Goal: Task Accomplishment & Management: Complete application form

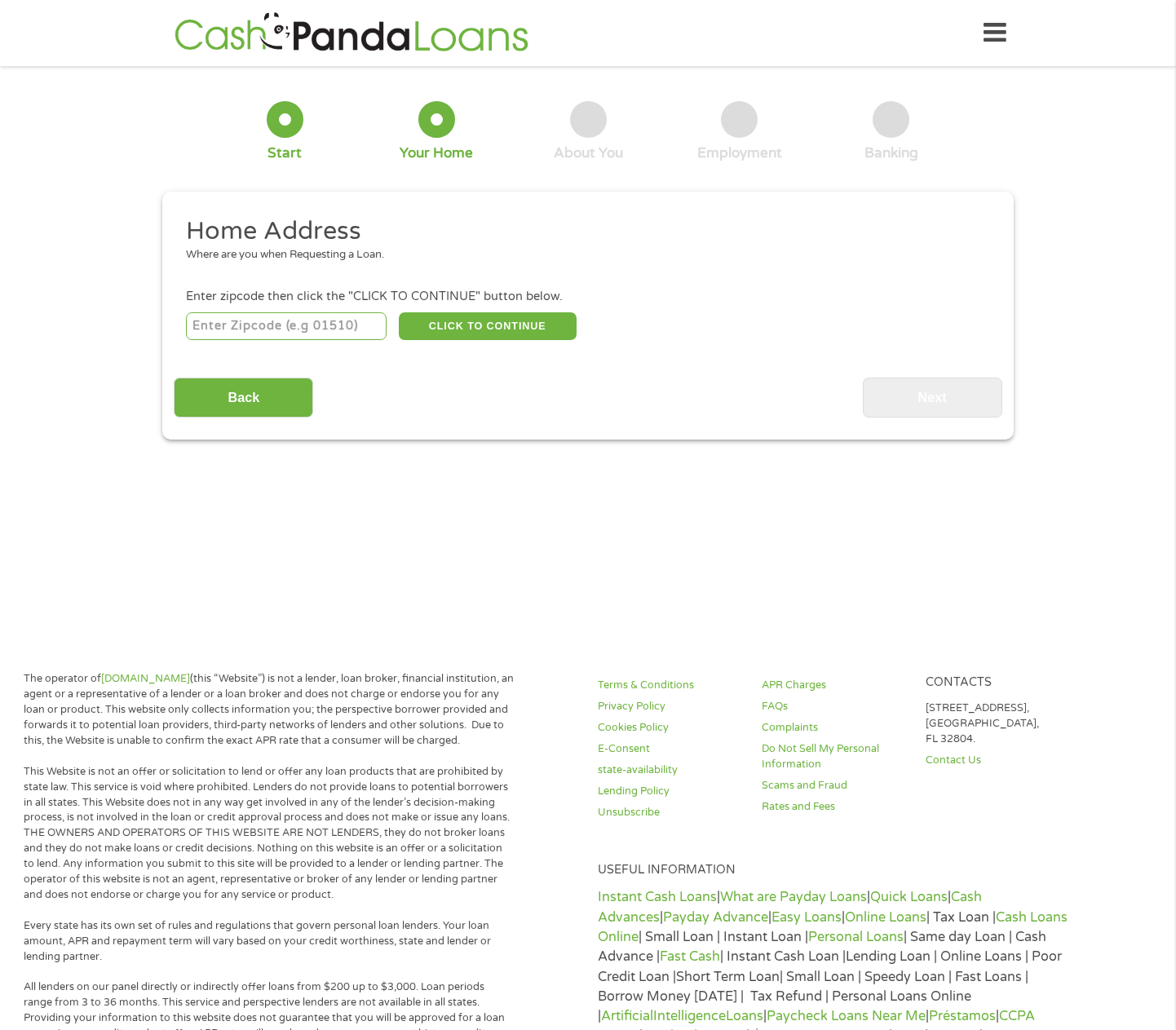
click at [346, 327] on input "number" at bounding box center [286, 326] width 201 height 27
type input "78411"
select select "[US_STATE]"
click at [478, 321] on button "CLICK TO CONTINUE" at bounding box center [487, 326] width 178 height 27
type input "78411"
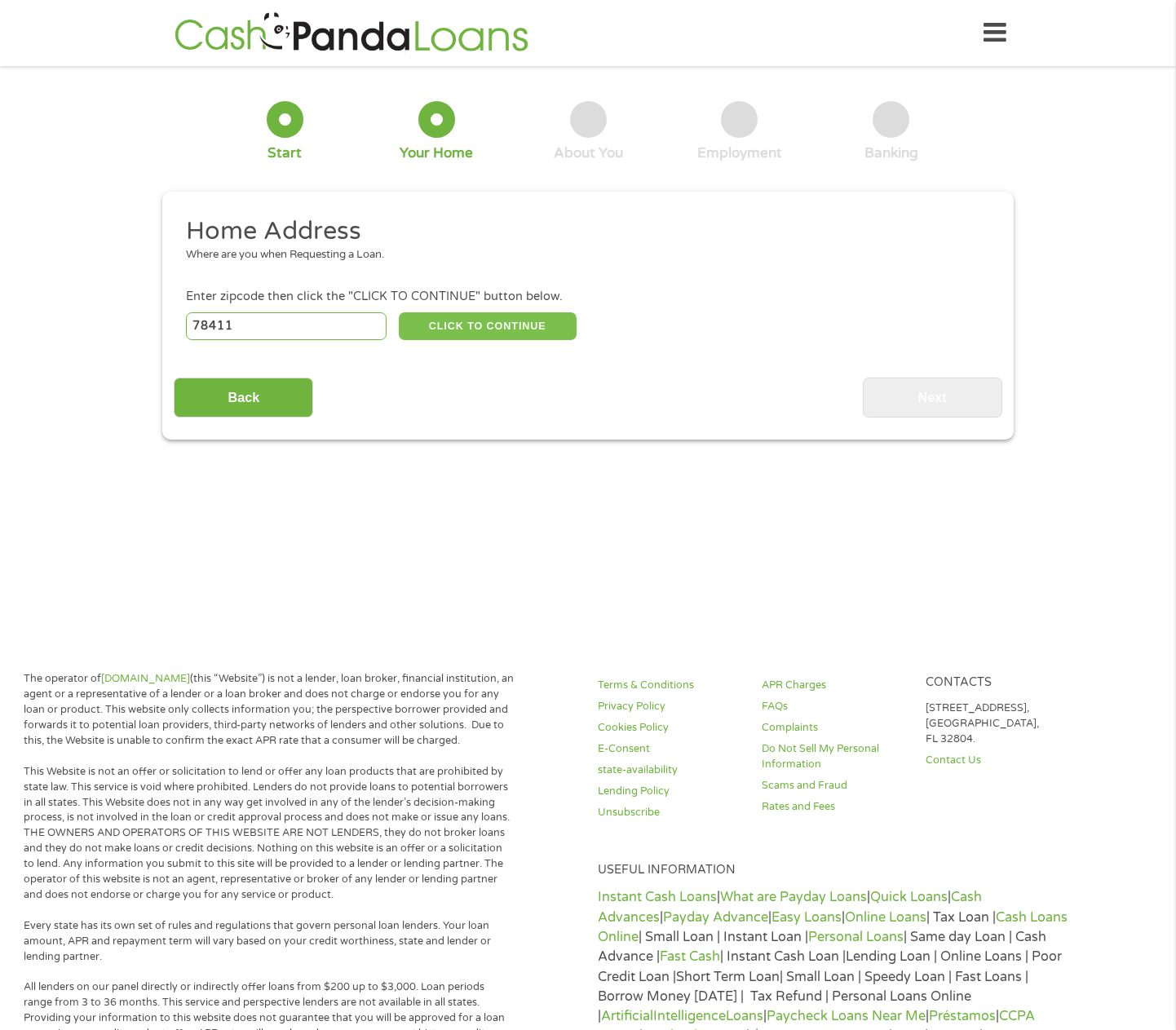
type input "[DATE]"
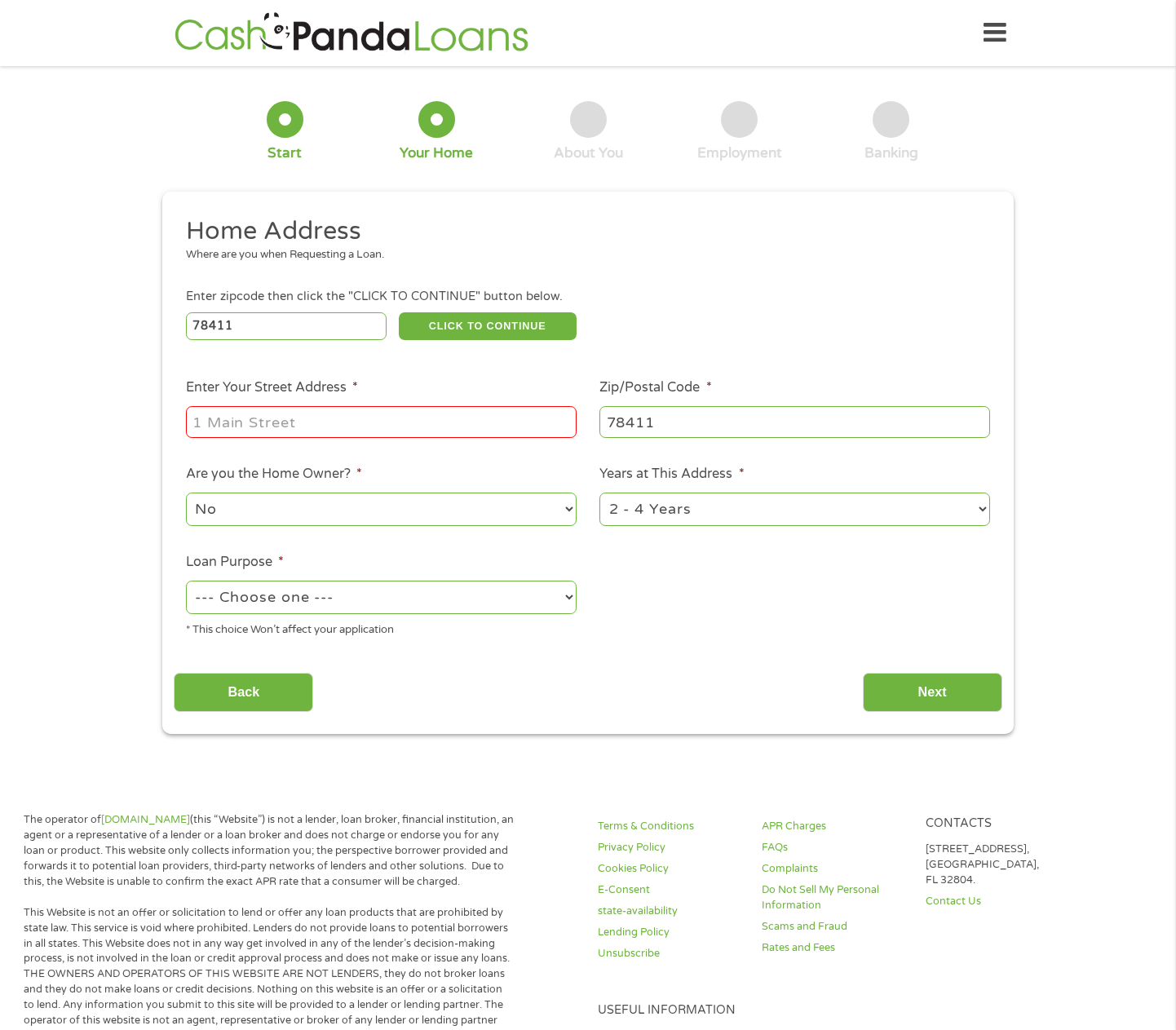
click at [479, 419] on input "Enter Your Street Address *" at bounding box center [381, 421] width 391 height 31
type input "[STREET_ADDRESS][PERSON_NAME]"
click at [541, 594] on select "--- Choose one --- Pay Bills Debt Consolidation Home Improvement Major Purchase…" at bounding box center [381, 597] width 391 height 34
select select "medicalexpenses"
click at [186, 580] on select "--- Choose one --- Pay Bills Debt Consolidation Home Improvement Major Purchase…" at bounding box center [381, 597] width 391 height 34
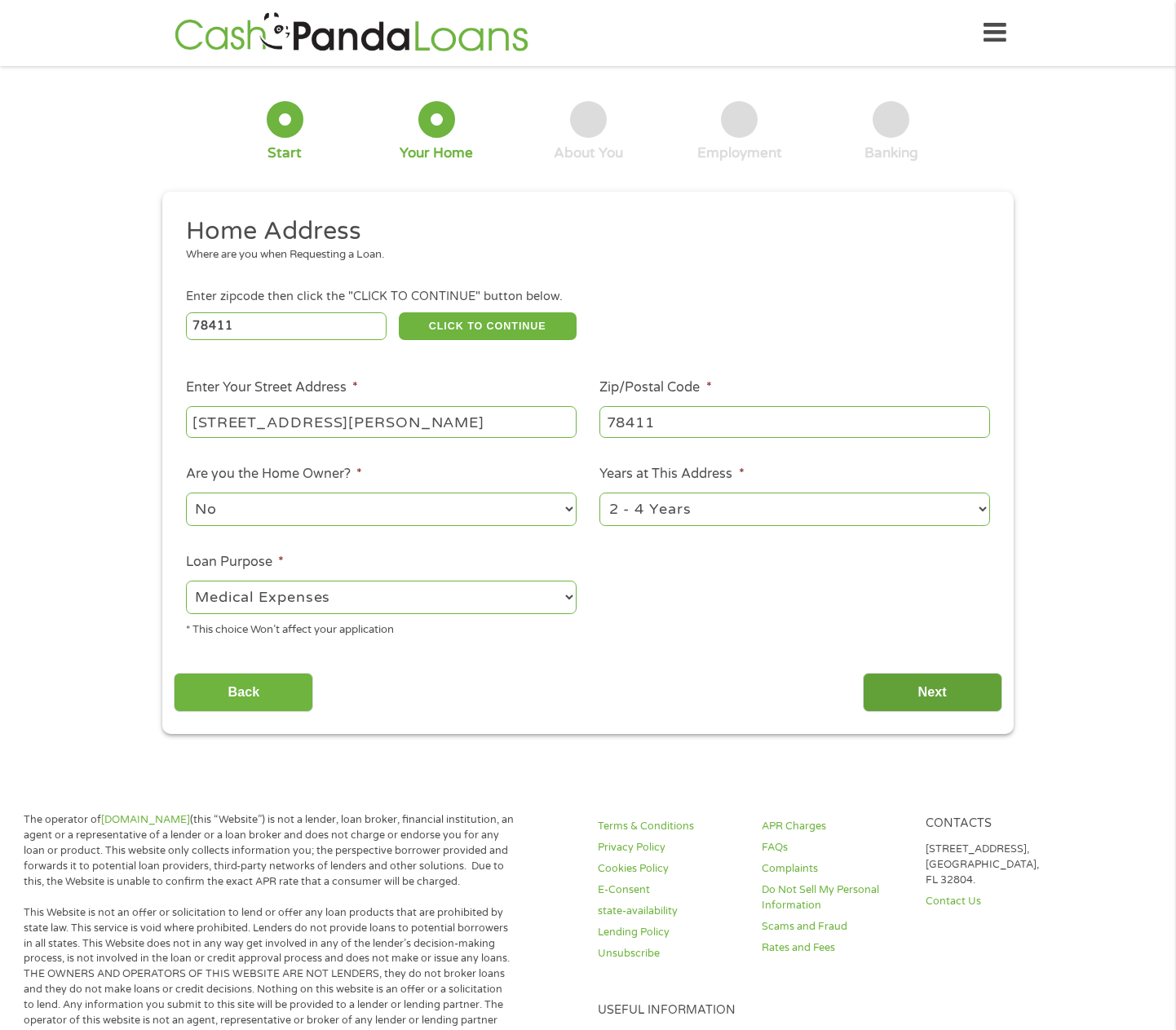
click at [936, 683] on input "Next" at bounding box center [933, 693] width 140 height 40
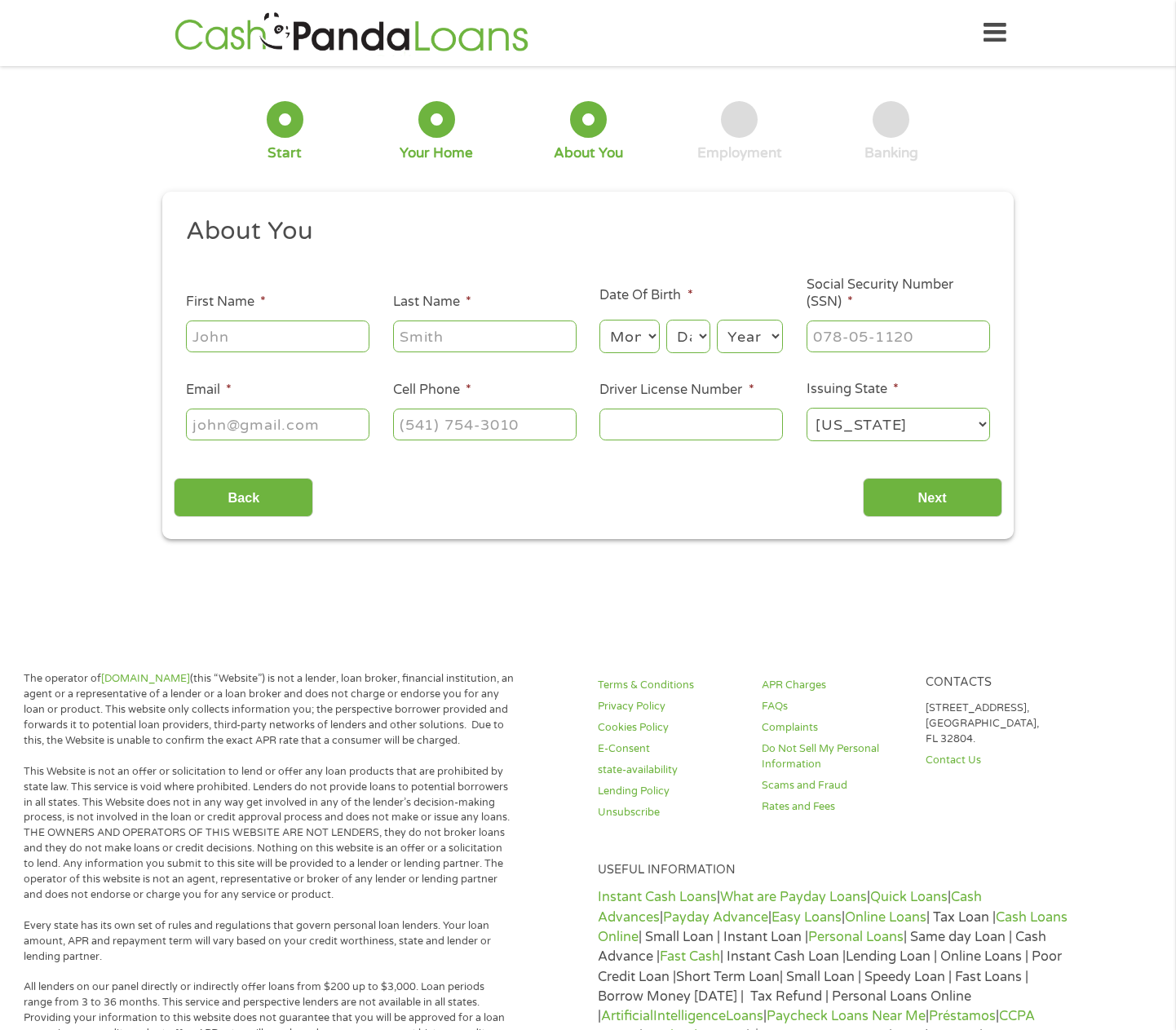
click at [257, 322] on input "First Name *" at bounding box center [277, 336] width 184 height 31
type input "[PERSON_NAME]"
type input "[EMAIL_ADDRESS][DOMAIN_NAME]"
type input "[PHONE_NUMBER]"
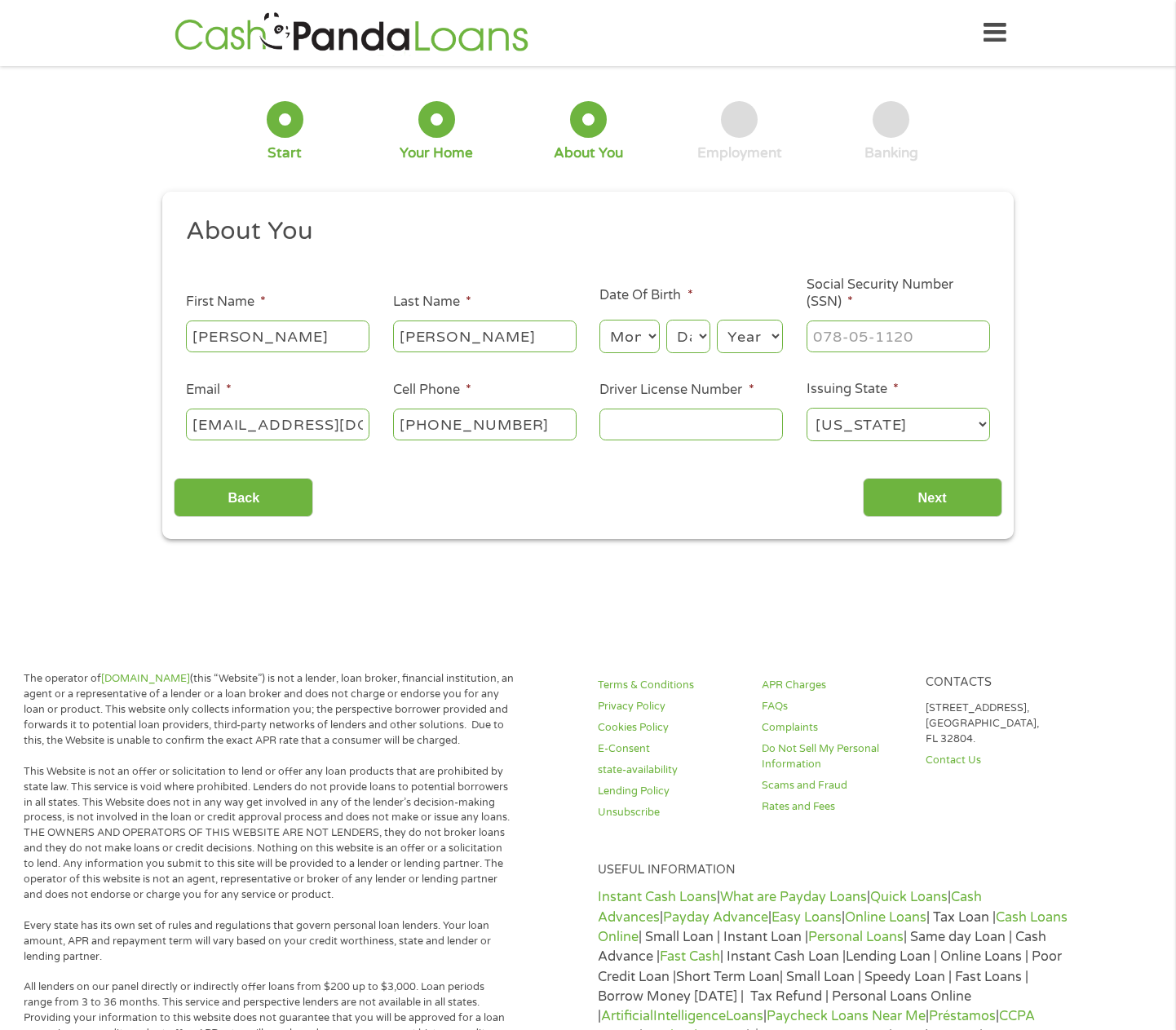
click at [634, 337] on select "Month 1 2 3 4 5 6 7 8 9 10 11 12" at bounding box center [628, 337] width 59 height 34
select select "2"
click at [599, 320] on select "Month 1 2 3 4 5 6 7 8 9 10 11 12" at bounding box center [628, 337] width 59 height 34
click at [699, 345] on select "Day 1 2 3 4 5 6 7 8 9 10 11 12 13 14 15 16 17 18 19 20 21 22 23 24 25 26 27 28 …" at bounding box center [688, 337] width 44 height 34
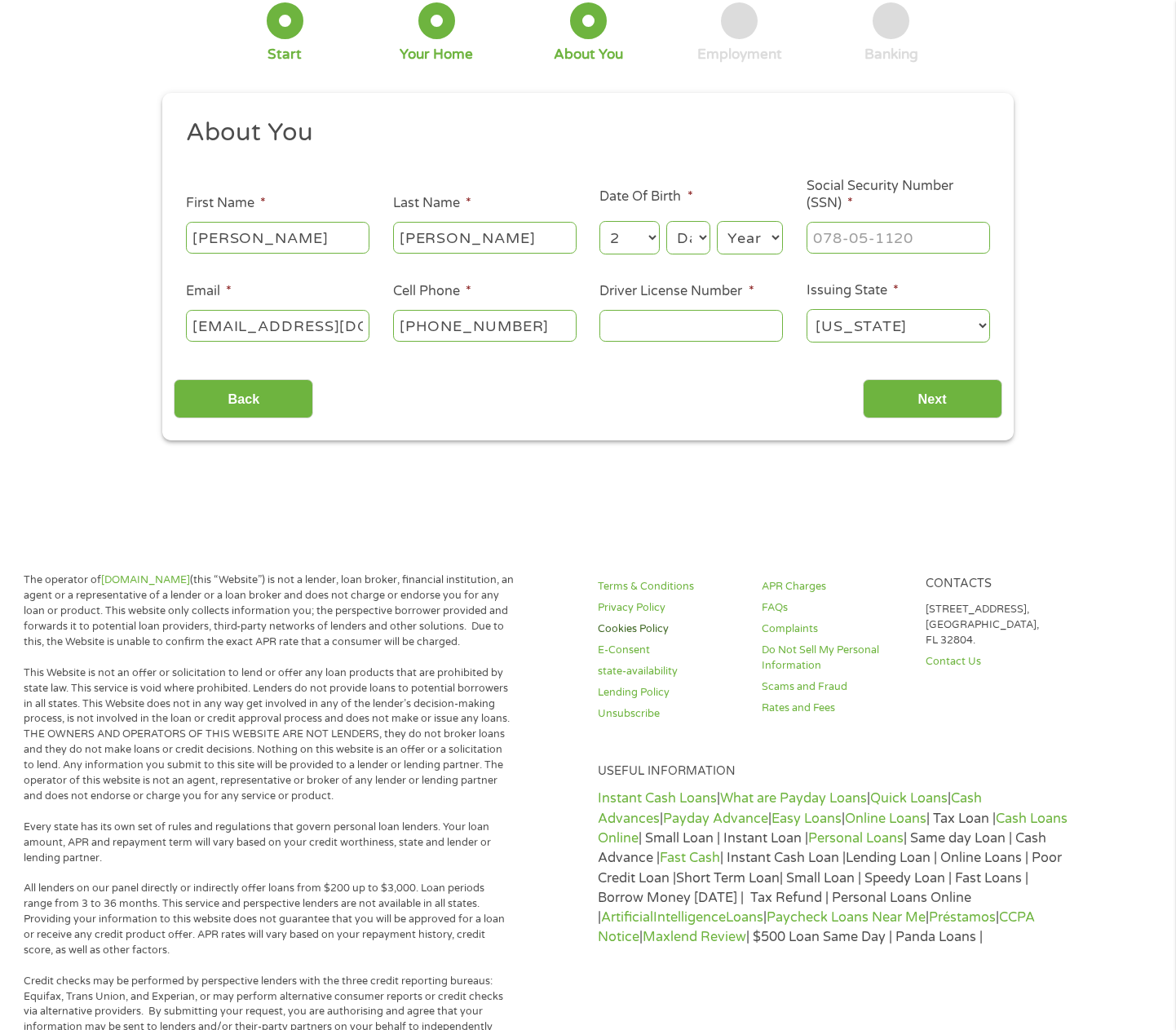
scroll to position [163, 0]
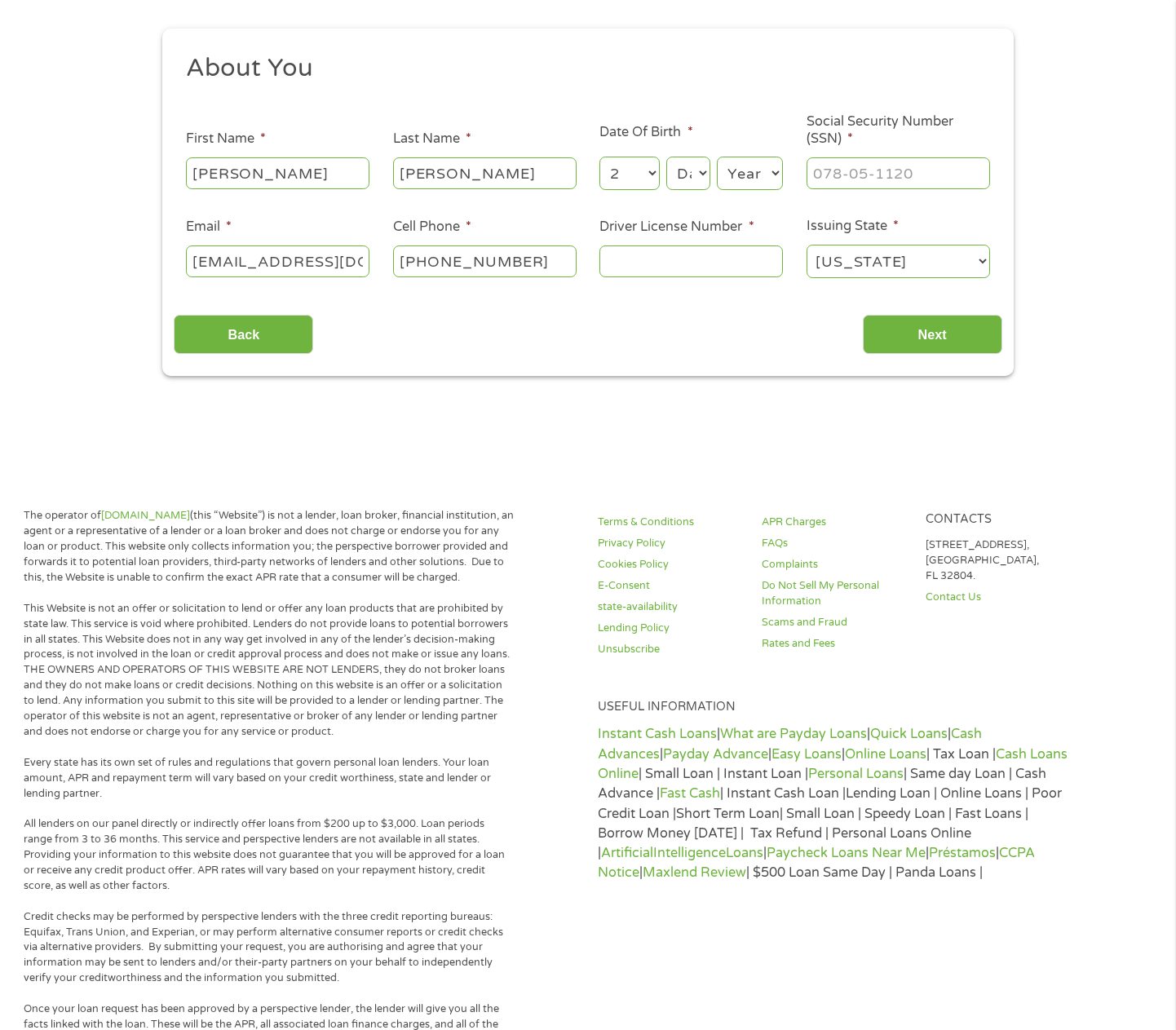
click at [687, 166] on select "Day 1 2 3 4 5 6 7 8 9 10 11 12 13 14 15 16 17 18 19 20 21 22 23 24 25 26 27 28 …" at bounding box center [688, 173] width 44 height 34
select select "23"
click at [666, 156] on select "Day 1 2 3 4 5 6 7 8 9 10 11 12 13 14 15 16 17 18 19 20 21 22 23 24 25 26 27 28 …" at bounding box center [688, 173] width 44 height 34
click at [759, 173] on select "Year [DATE] 2006 2005 2004 2003 2002 2001 2000 1999 1998 1997 1996 1995 1994 19…" at bounding box center [749, 173] width 66 height 34
select select "1978"
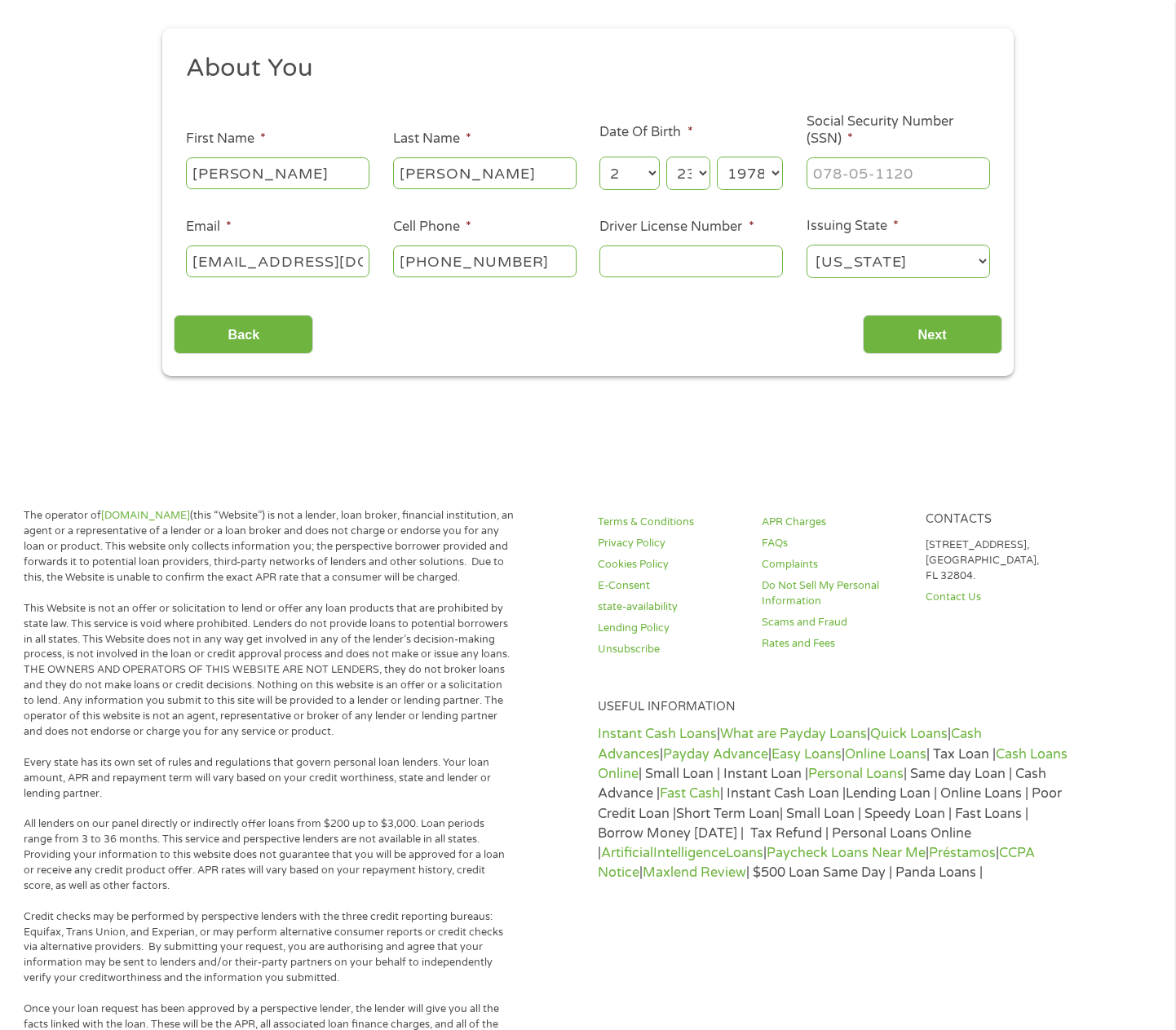
click at [717, 156] on select "Year [DATE] 2006 2005 2004 2003 2002 2001 2000 1999 1998 1997 1996 1995 1994 19…" at bounding box center [749, 173] width 66 height 34
click at [853, 176] on input "___-__-____" at bounding box center [899, 172] width 184 height 31
type input "465-55-2135"
click at [653, 258] on input "Driver License Number *" at bounding box center [691, 261] width 184 height 31
type input "16420755"
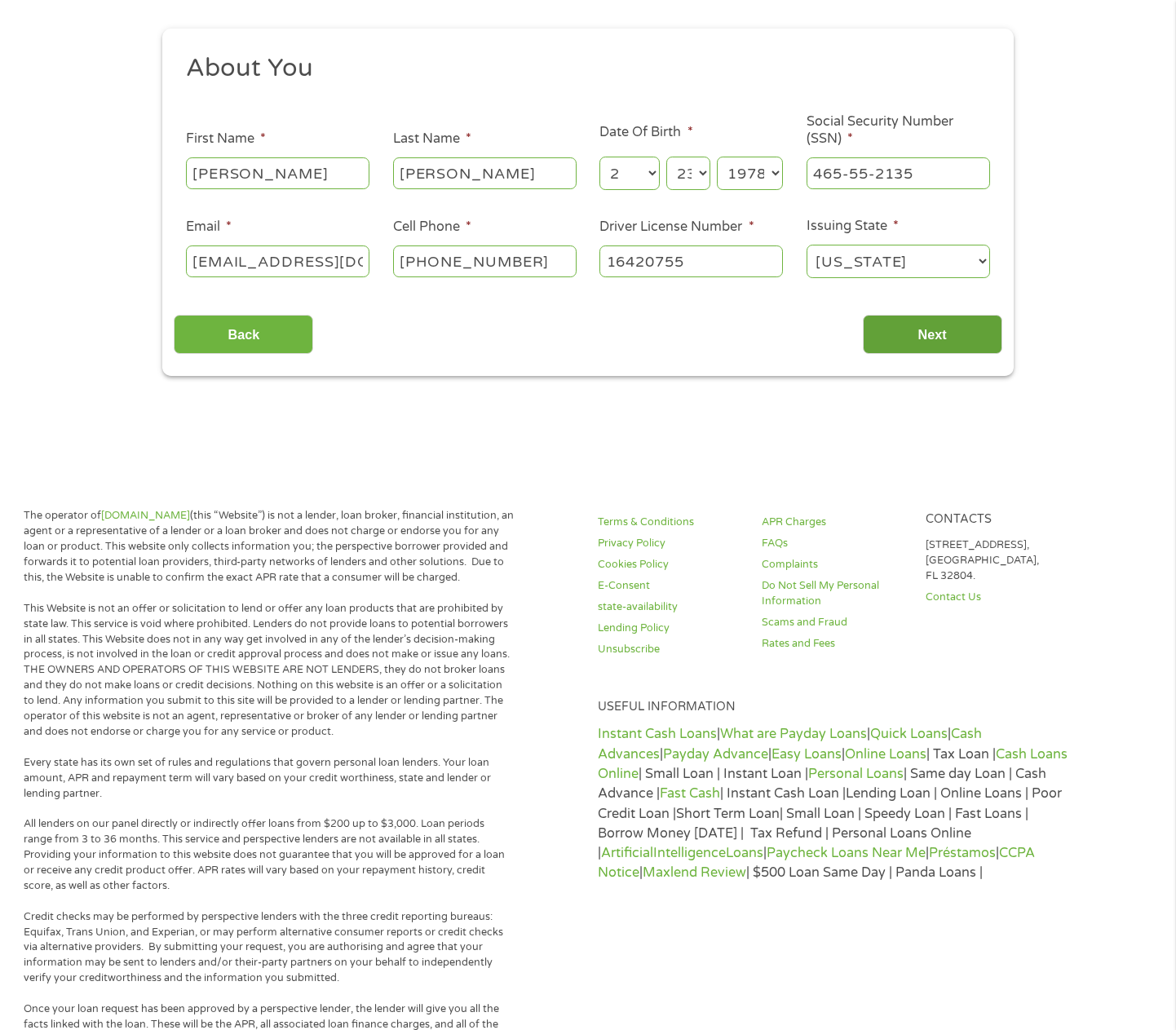
click at [910, 329] on input "Next" at bounding box center [933, 334] width 140 height 40
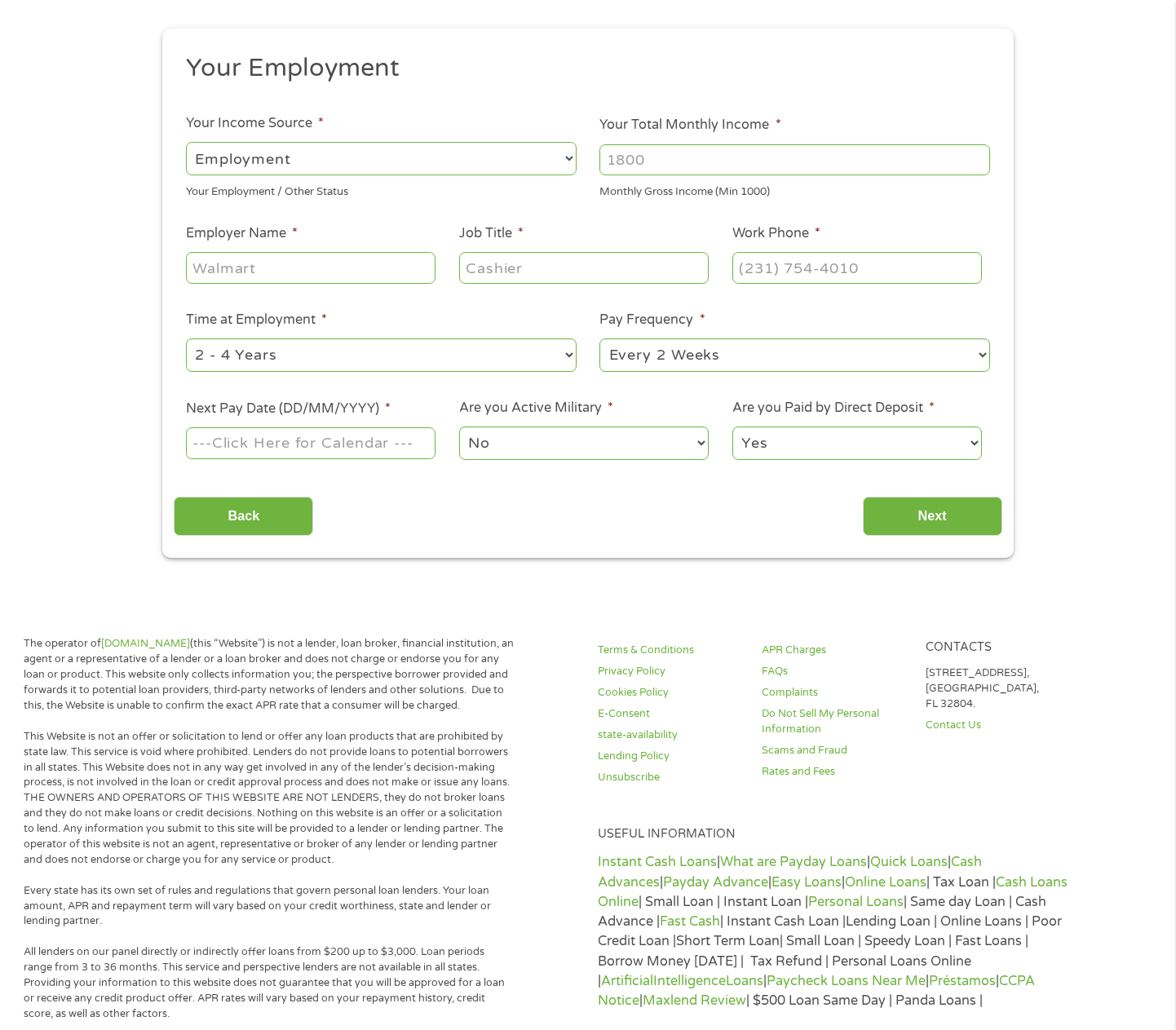
scroll to position [0, 0]
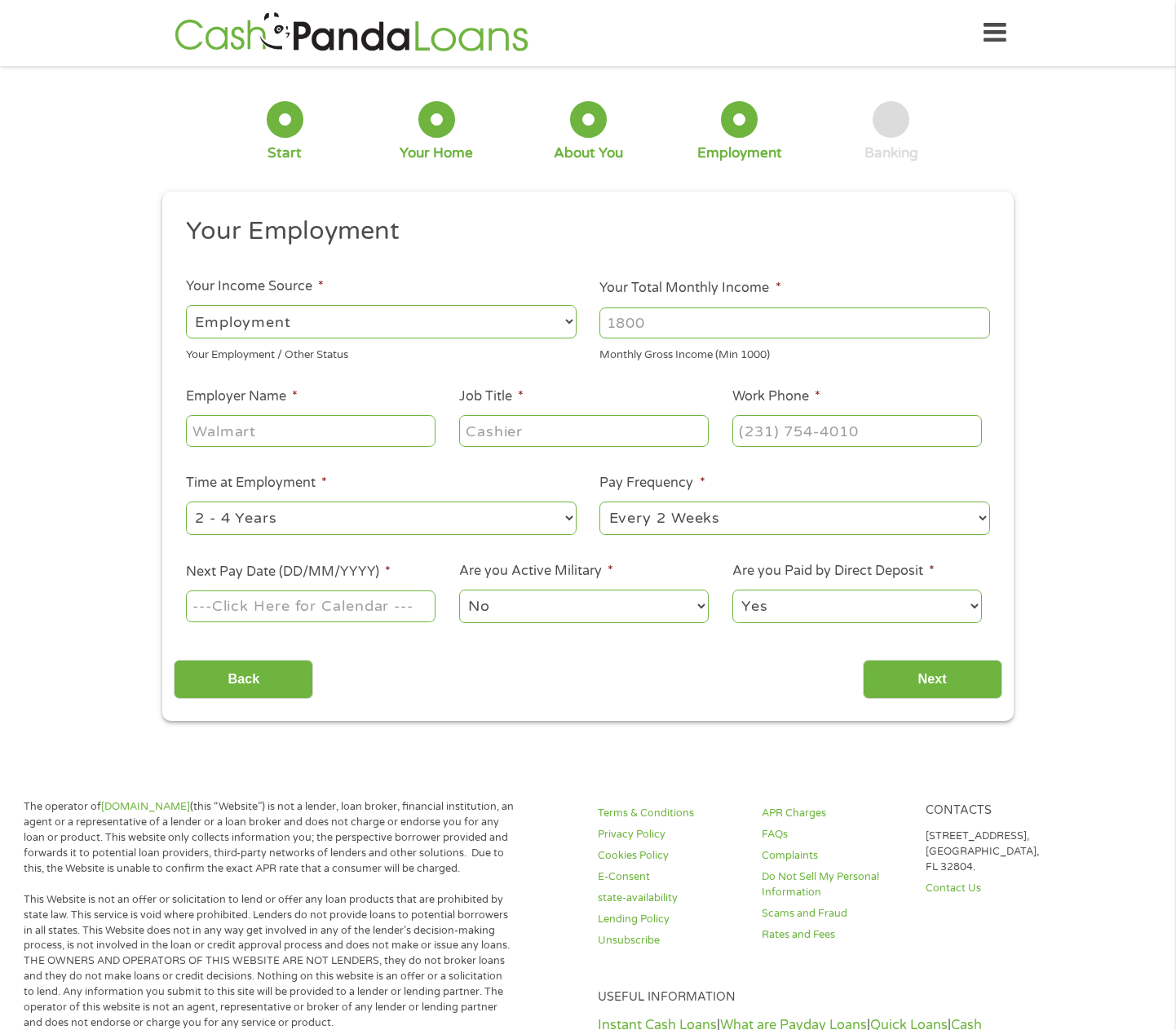
click at [539, 317] on select "--- Choose one --- Employment [DEMOGRAPHIC_DATA] Benefits" at bounding box center [381, 322] width 391 height 34
click at [186, 305] on select "--- Choose one --- Employment [DEMOGRAPHIC_DATA] Benefits" at bounding box center [381, 322] width 391 height 34
click at [717, 323] on input "Your Total Monthly Income *" at bounding box center [794, 322] width 391 height 31
type input "3900"
click at [354, 414] on div at bounding box center [310, 431] width 249 height 37
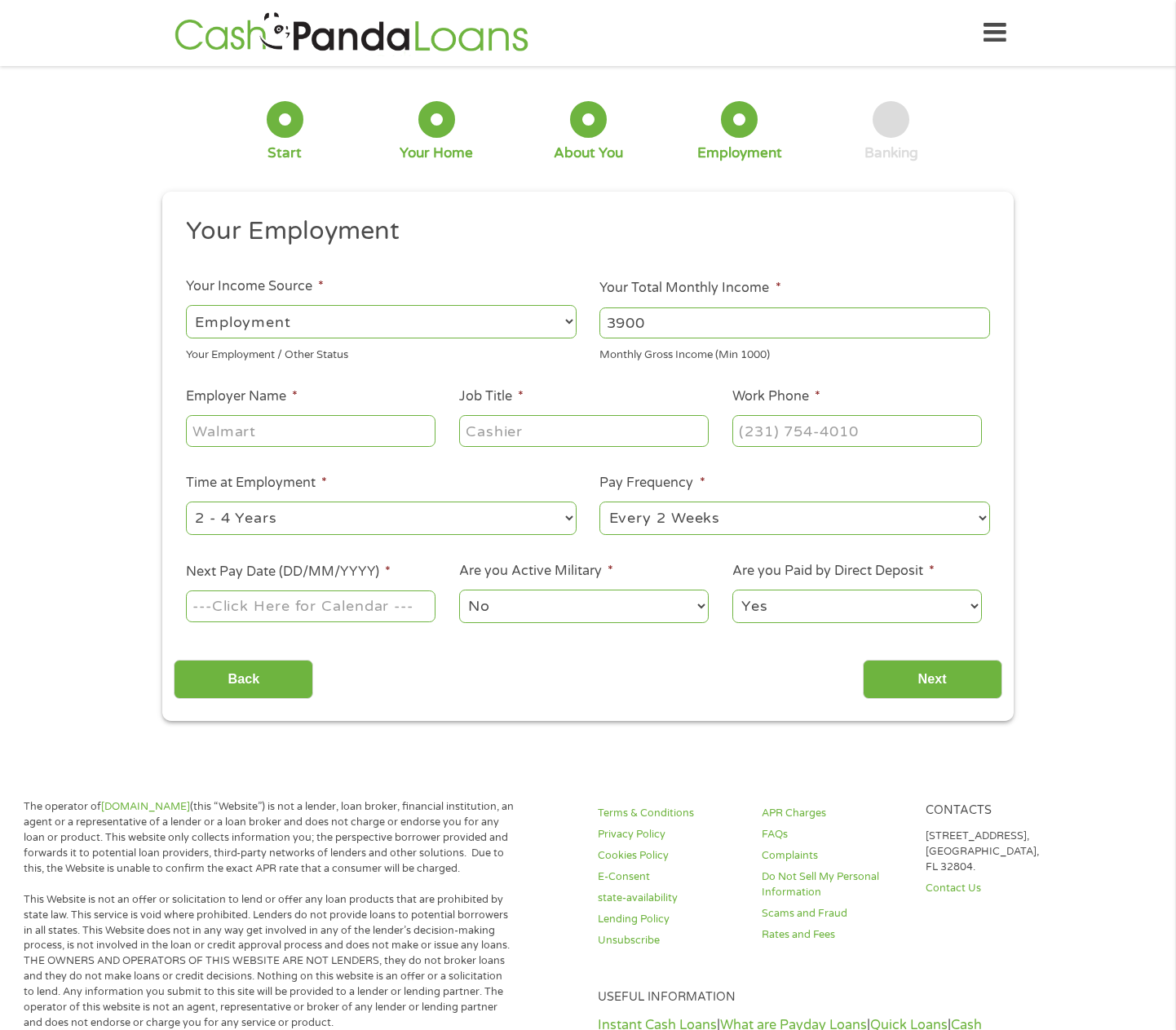
click at [353, 435] on input "Employer Name *" at bounding box center [310, 430] width 249 height 31
type input "[US_STATE] A&M University-[GEOGRAPHIC_DATA]"
type input "Infrastructure Administrator I"
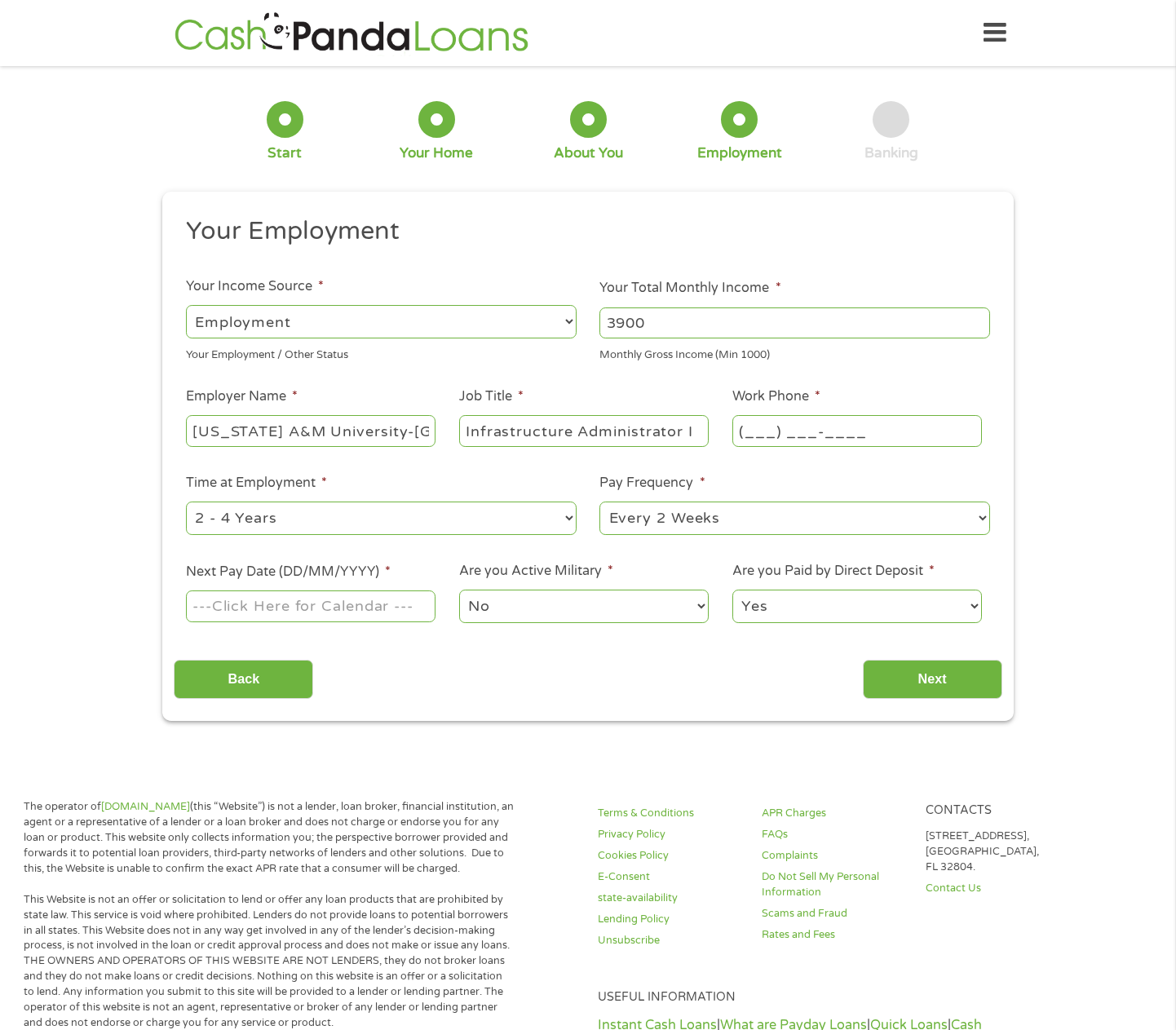
click at [842, 435] on input "(___) ___-____" at bounding box center [857, 430] width 249 height 31
type input "(___) ___-__36"
drag, startPoint x: 891, startPoint y: 435, endPoint x: 697, endPoint y: 431, distance: 194.0
click at [737, 433] on input "(___) ___-__36" at bounding box center [857, 430] width 249 height 31
click at [691, 431] on input "Infrastructure Administrator I" at bounding box center [584, 430] width 249 height 31
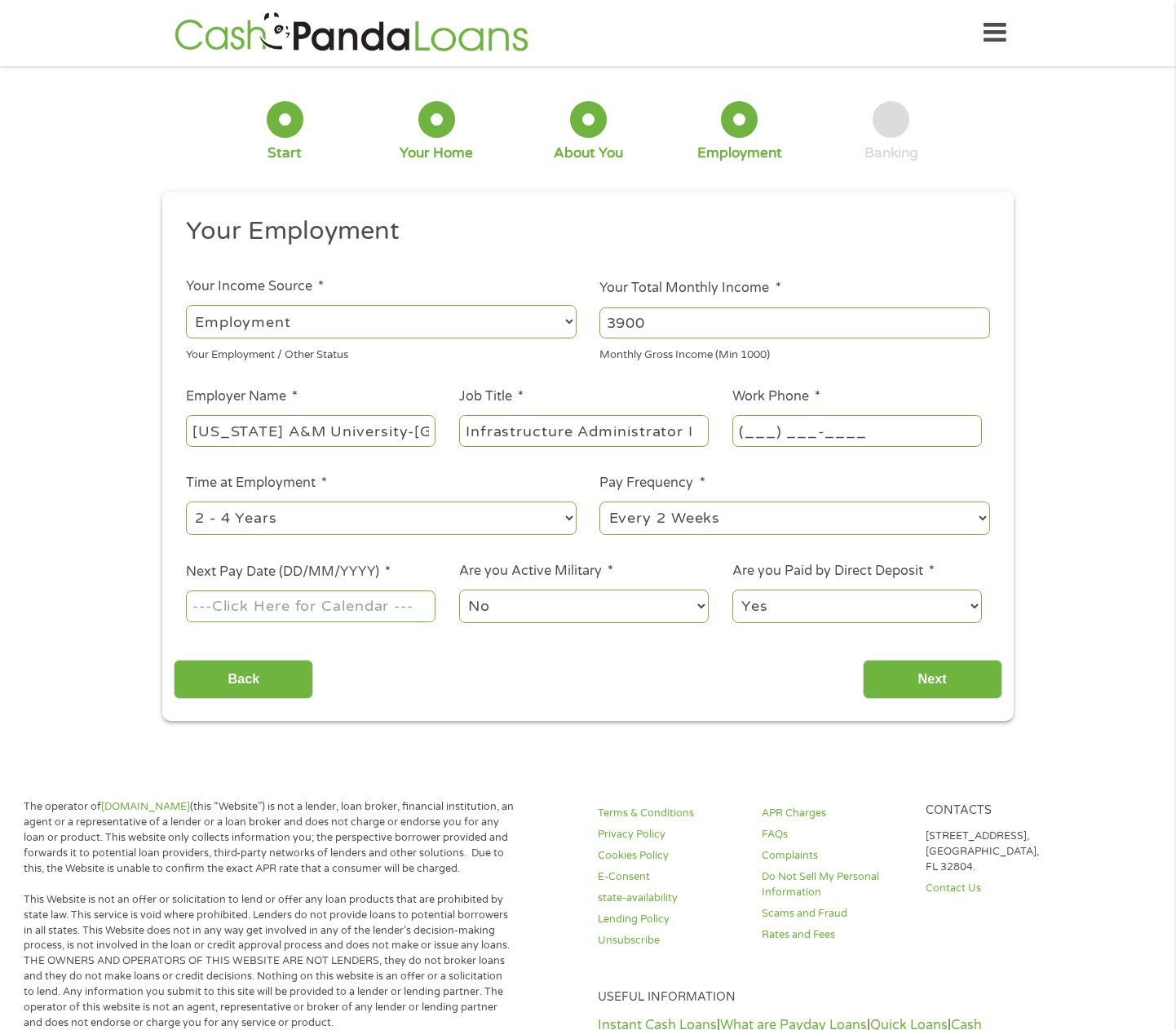
click at [752, 435] on input "(___) ___-____" at bounding box center [857, 430] width 249 height 31
drag, startPoint x: 749, startPoint y: 428, endPoint x: 761, endPoint y: 428, distance: 12.0
click at [749, 428] on input "(_36) 182-5___" at bounding box center [857, 430] width 249 height 31
click at [824, 431] on input "(361) 825-____" at bounding box center [857, 430] width 249 height 31
type input "[PHONE_NUMBER]"
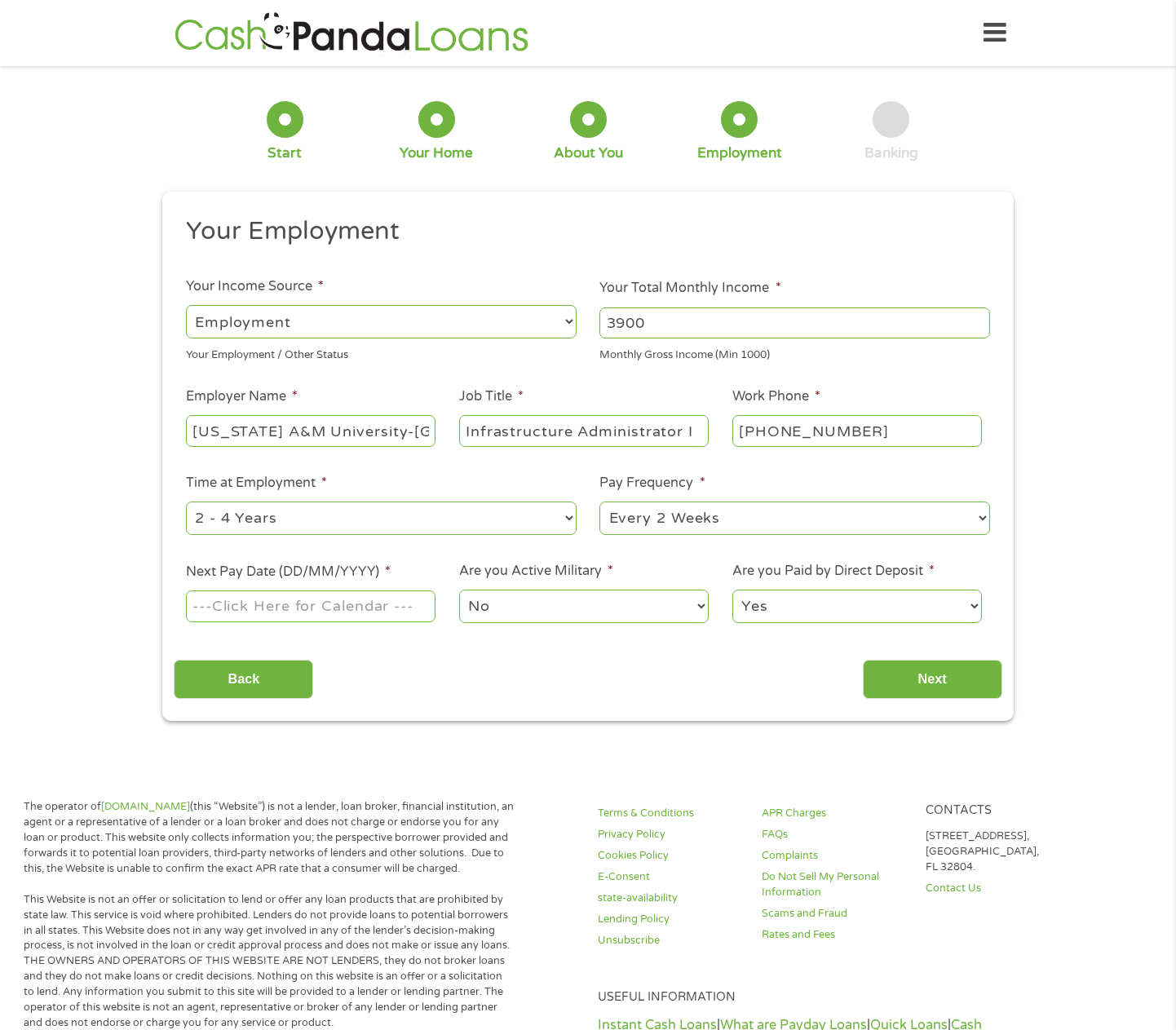
click at [556, 511] on select "--- Choose one --- 1 Year or less 1 - 2 Years 2 - 4 Years Over 4 Years" at bounding box center [381, 519] width 391 height 34
select select "60months"
click at [186, 502] on select "--- Choose one --- 1 Year or less 1 - 2 Years 2 - 4 Years Over 4 Years" at bounding box center [381, 519] width 391 height 34
click at [713, 519] on select "--- Choose one --- Every 2 Weeks Every Week Monthly Semi-Monthly" at bounding box center [794, 519] width 391 height 34
select select "monthly"
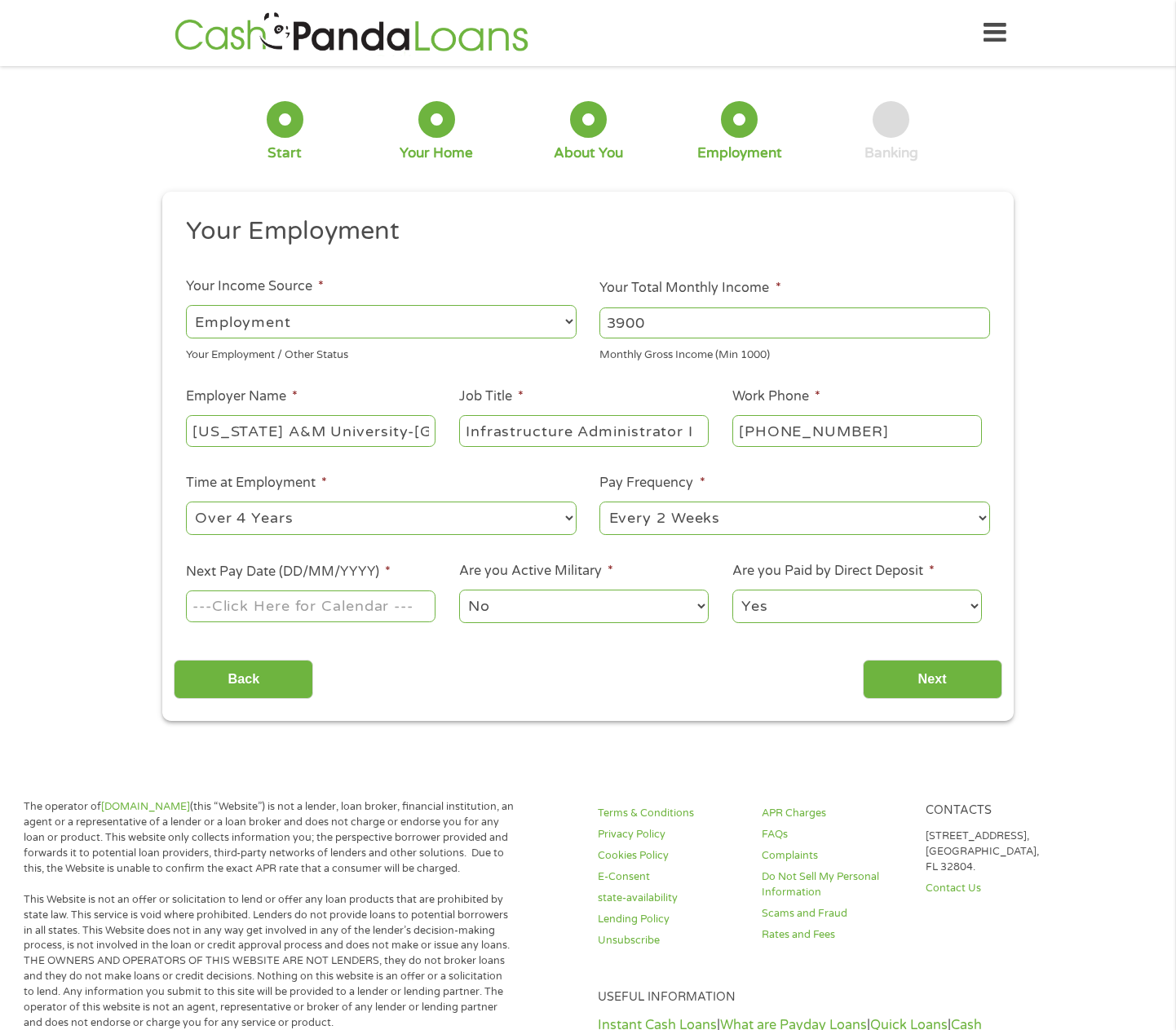
click at [599, 502] on select "--- Choose one --- Every 2 Weeks Every Week Monthly Semi-Monthly" at bounding box center [794, 519] width 391 height 34
click at [401, 602] on input "Next Pay Date (DD/MM/YYYY) *" at bounding box center [310, 605] width 249 height 31
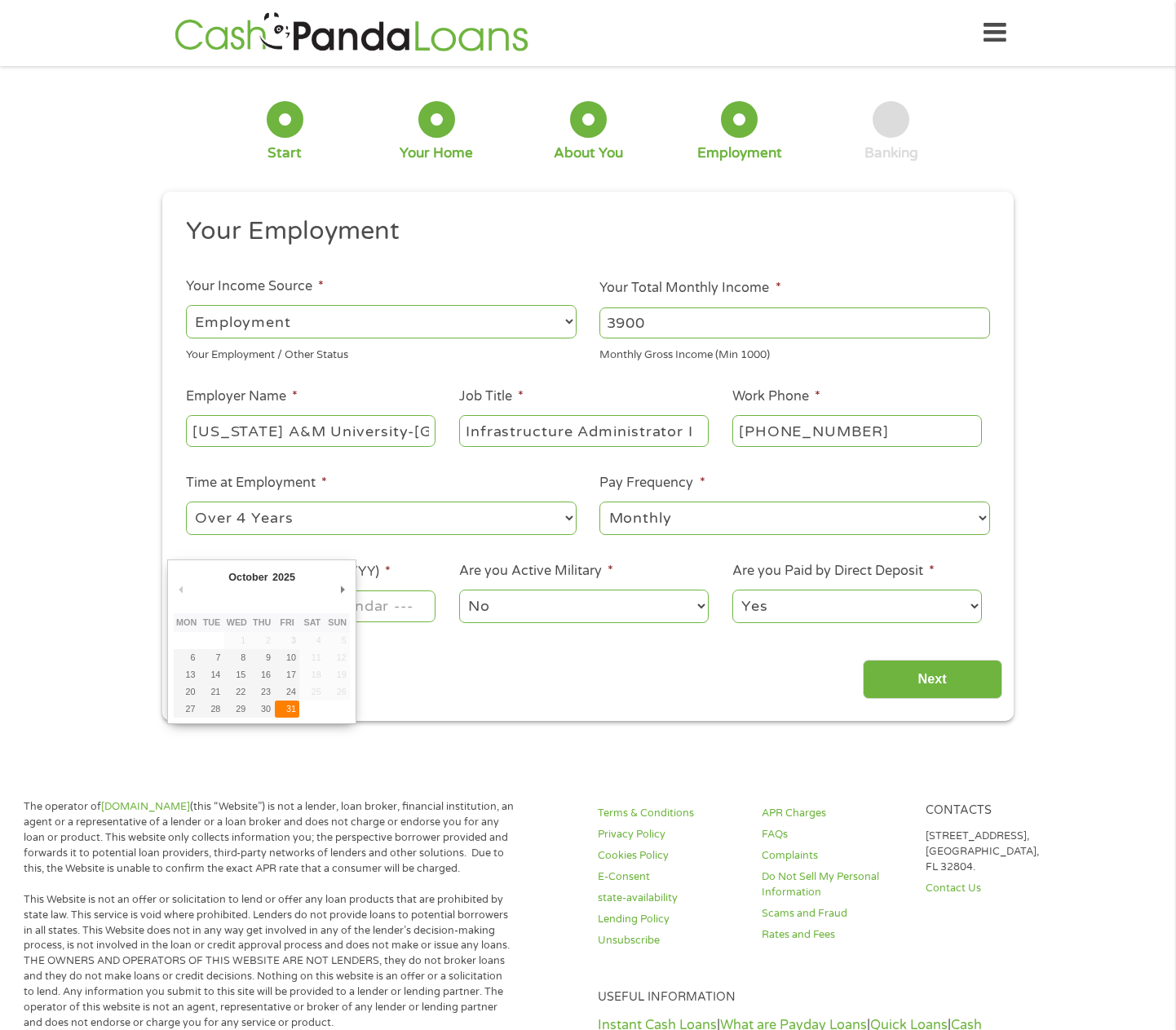
type input "[DATE]"
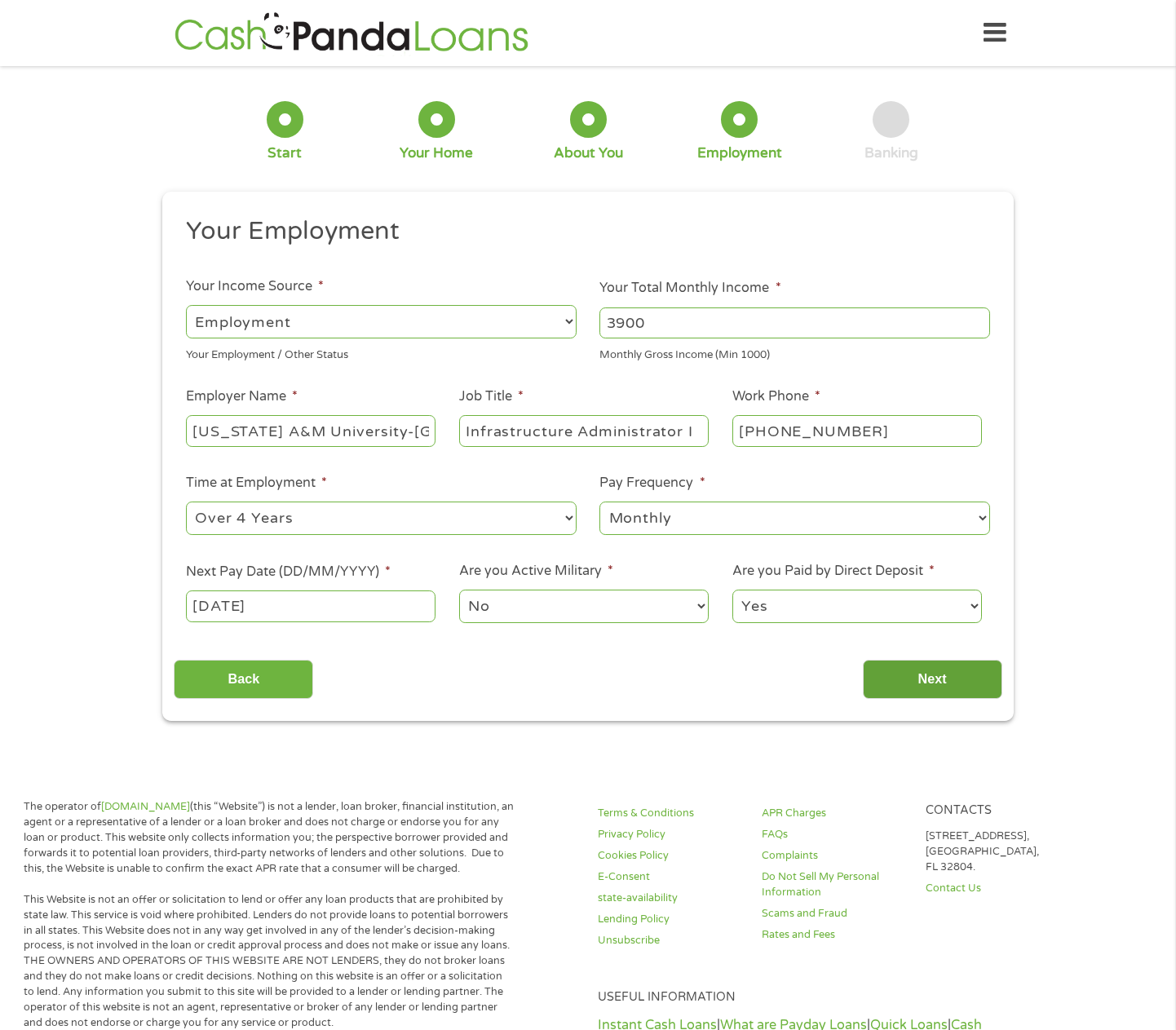
click at [940, 678] on input "Next" at bounding box center [933, 679] width 140 height 40
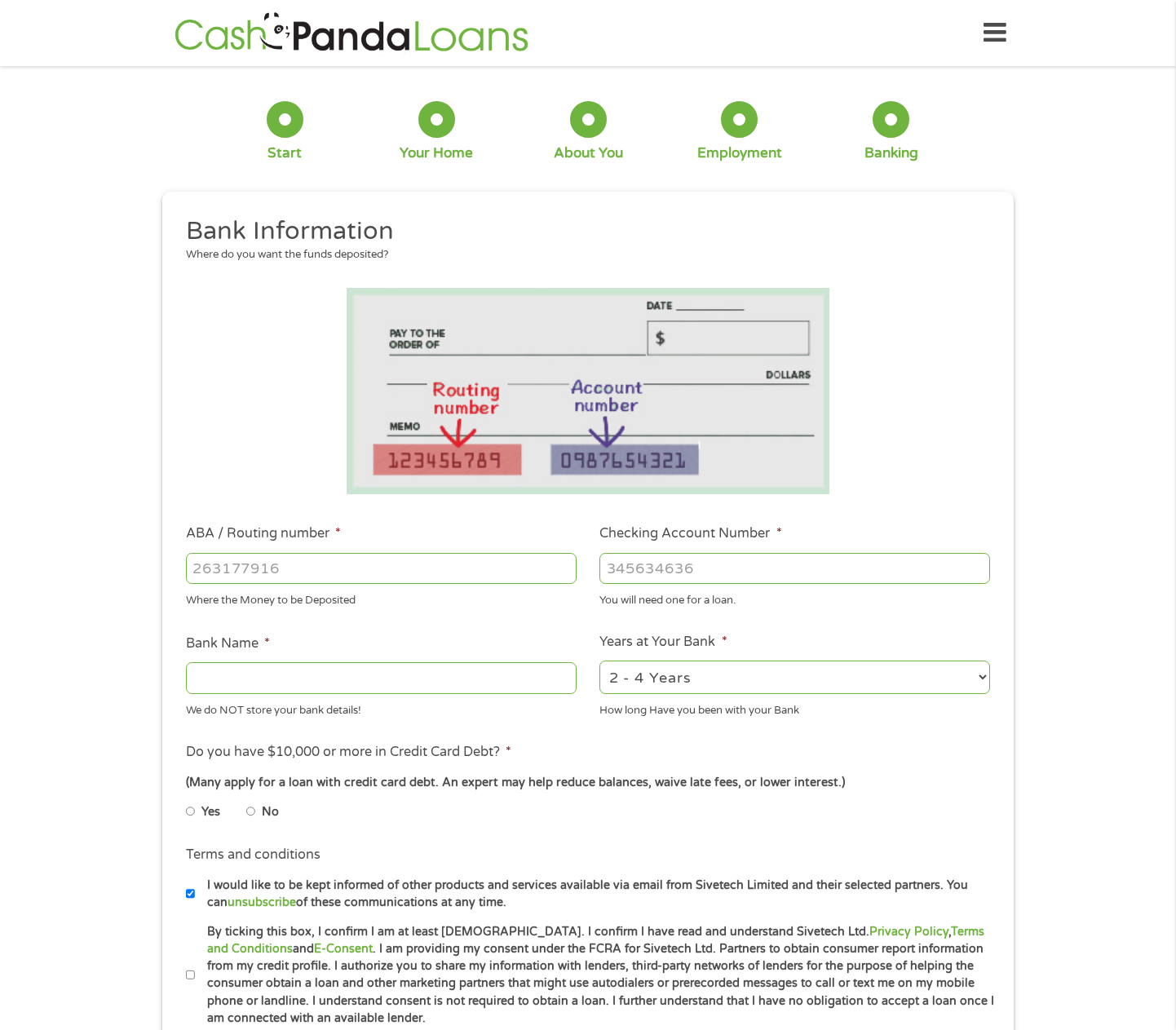
click at [436, 576] on input "ABA / Routing number *" at bounding box center [381, 568] width 391 height 31
type input "041215663"
type input "[PERSON_NAME] BANK"
type input "041215663"
click at [694, 568] on input "Checking Account Number *" at bounding box center [794, 568] width 391 height 31
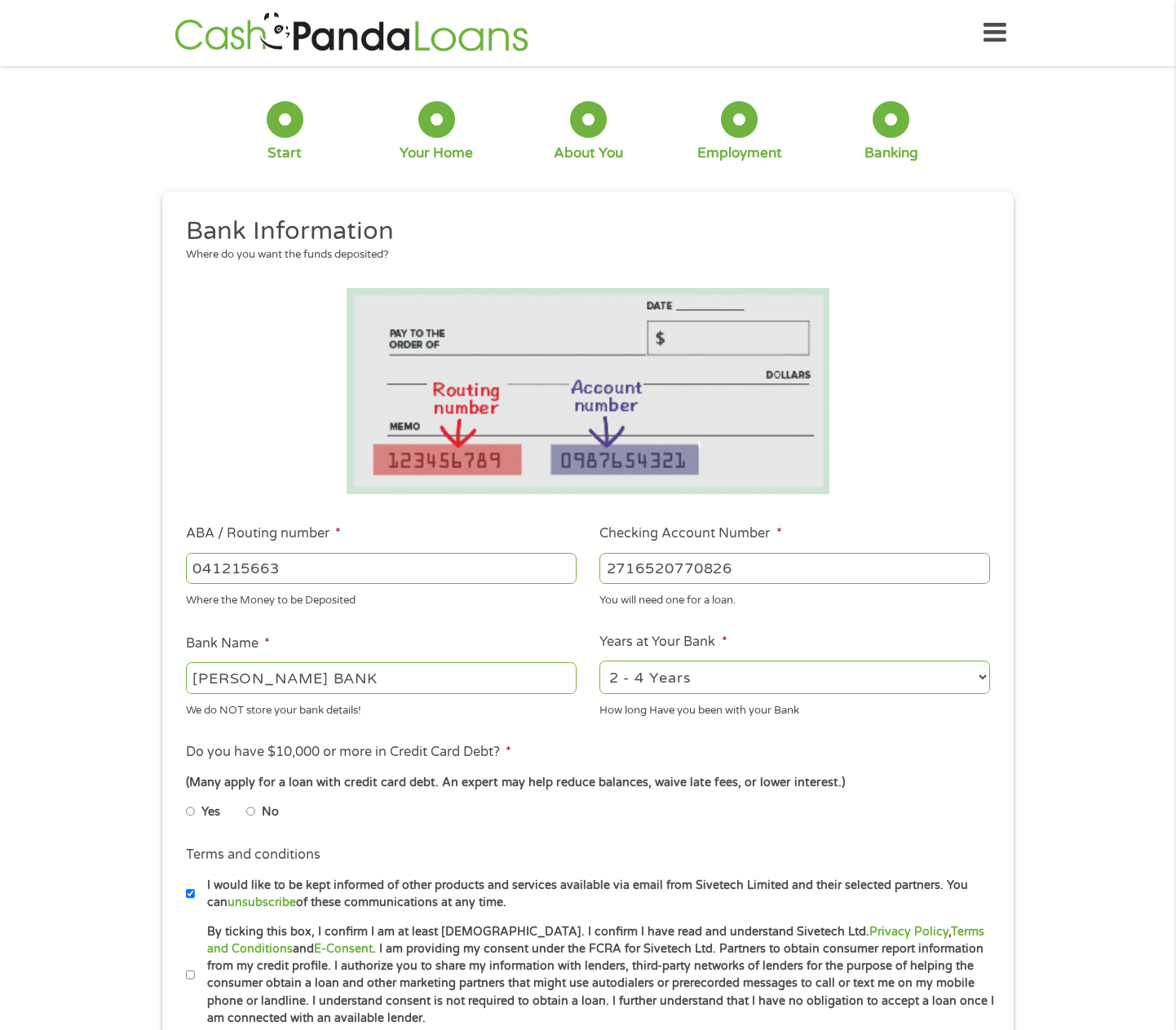
type input "2716520770826"
click at [709, 678] on select "2 - 4 Years 6 - 12 Months 1 - 2 Years Over 4 Years" at bounding box center [794, 678] width 391 height 34
click at [599, 661] on select "2 - 4 Years 6 - 12 Months 1 - 2 Years Over 4 Years" at bounding box center [794, 678] width 391 height 34
click at [274, 809] on label "No" at bounding box center [269, 812] width 17 height 18
click at [256, 809] on input "No" at bounding box center [251, 812] width 10 height 27
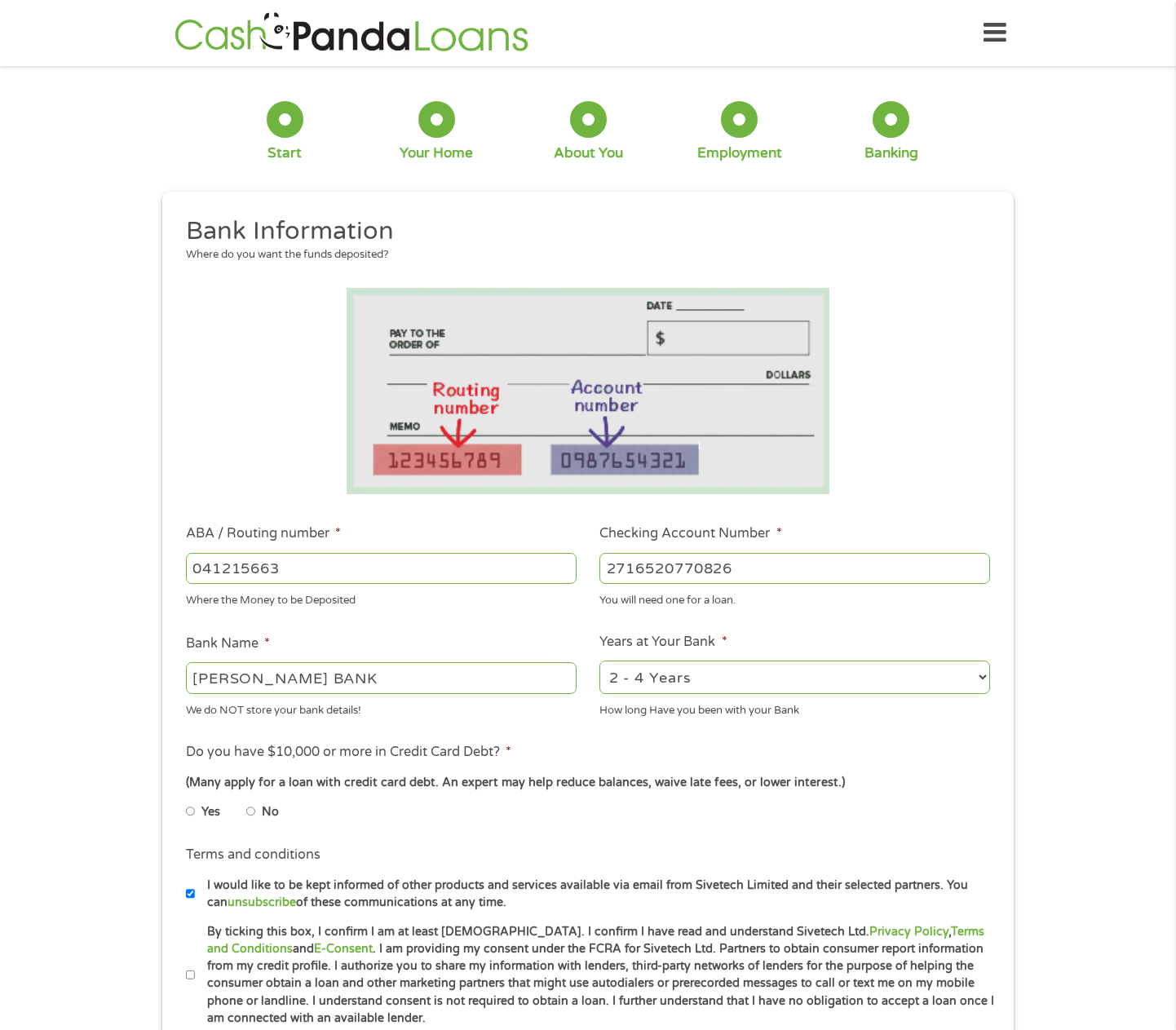
radio input "true"
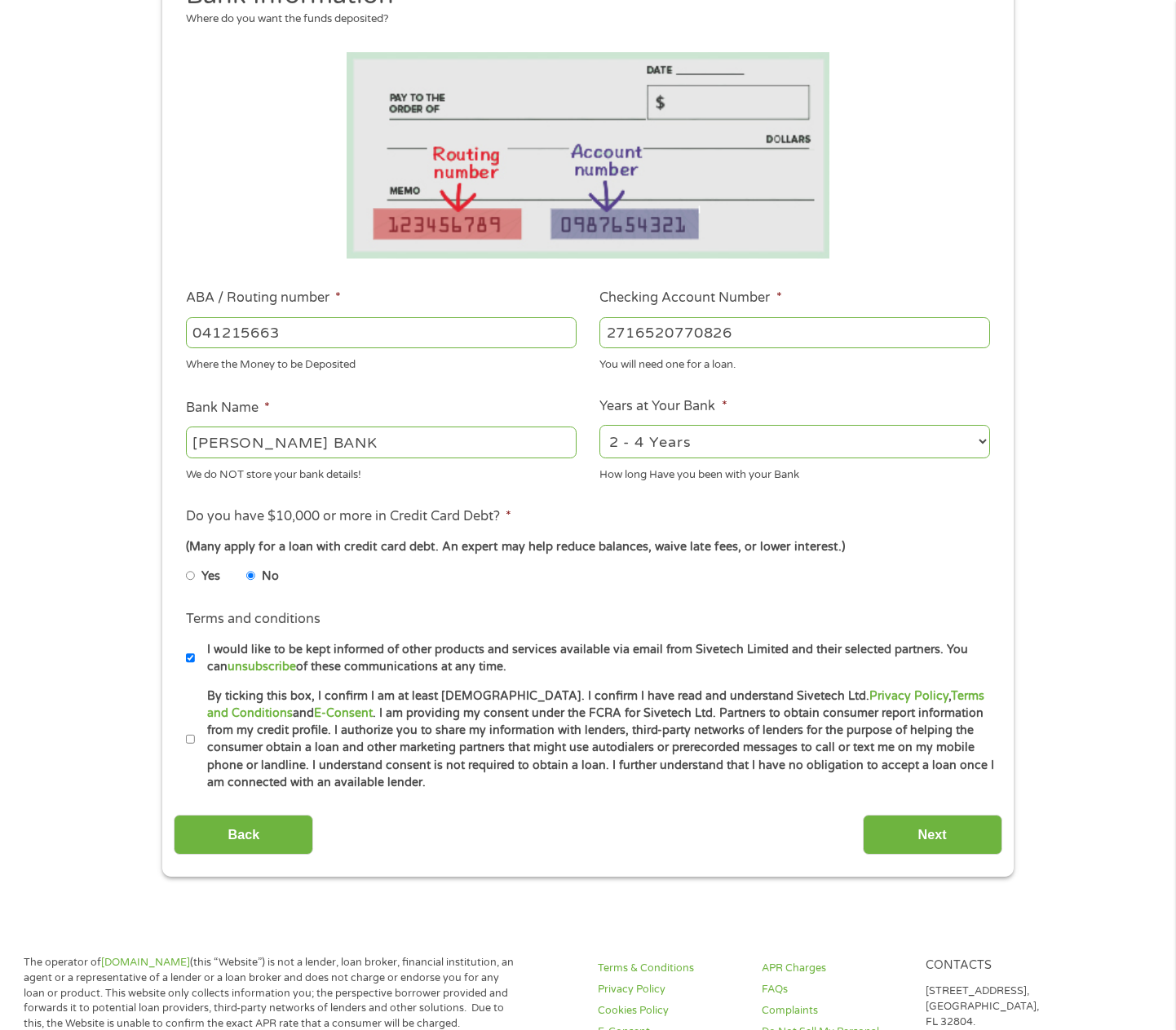
scroll to position [245, 0]
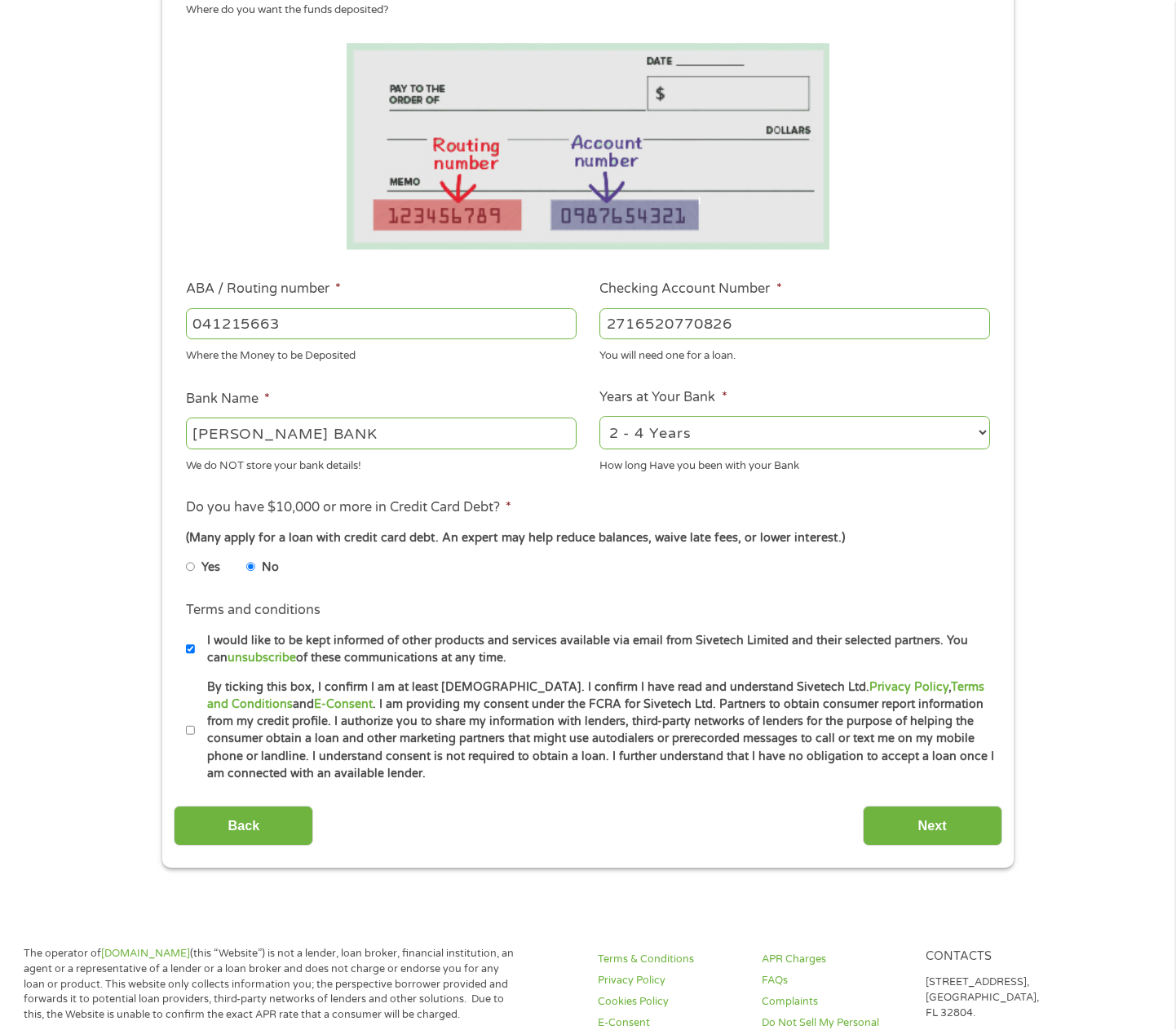
click at [194, 724] on input "By ticking this box, I confirm I am at least [DEMOGRAPHIC_DATA]. I confirm I ha…" at bounding box center [190, 731] width 10 height 27
checkbox input "true"
click at [918, 814] on input "Next" at bounding box center [933, 825] width 140 height 40
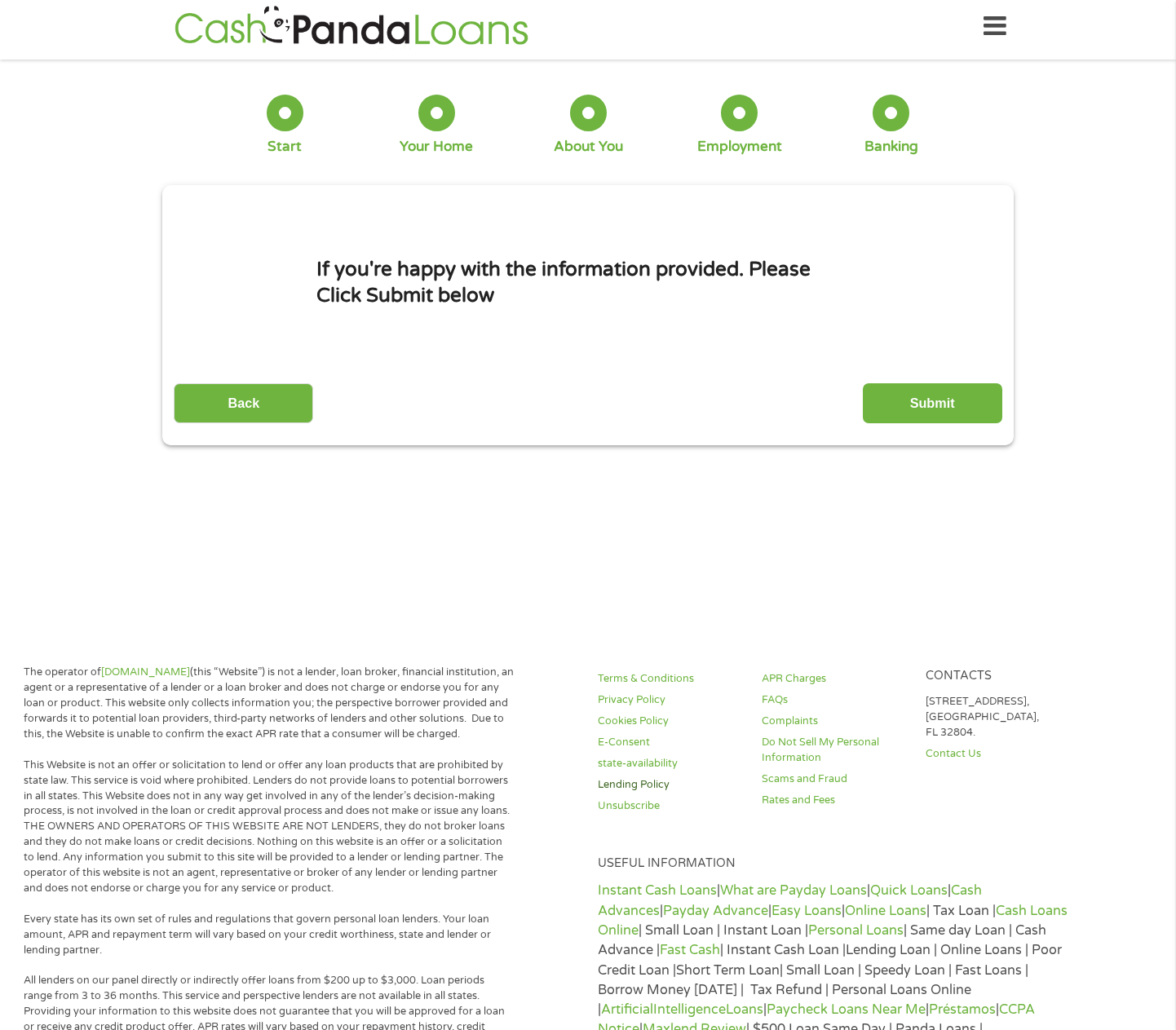
scroll to position [0, 0]
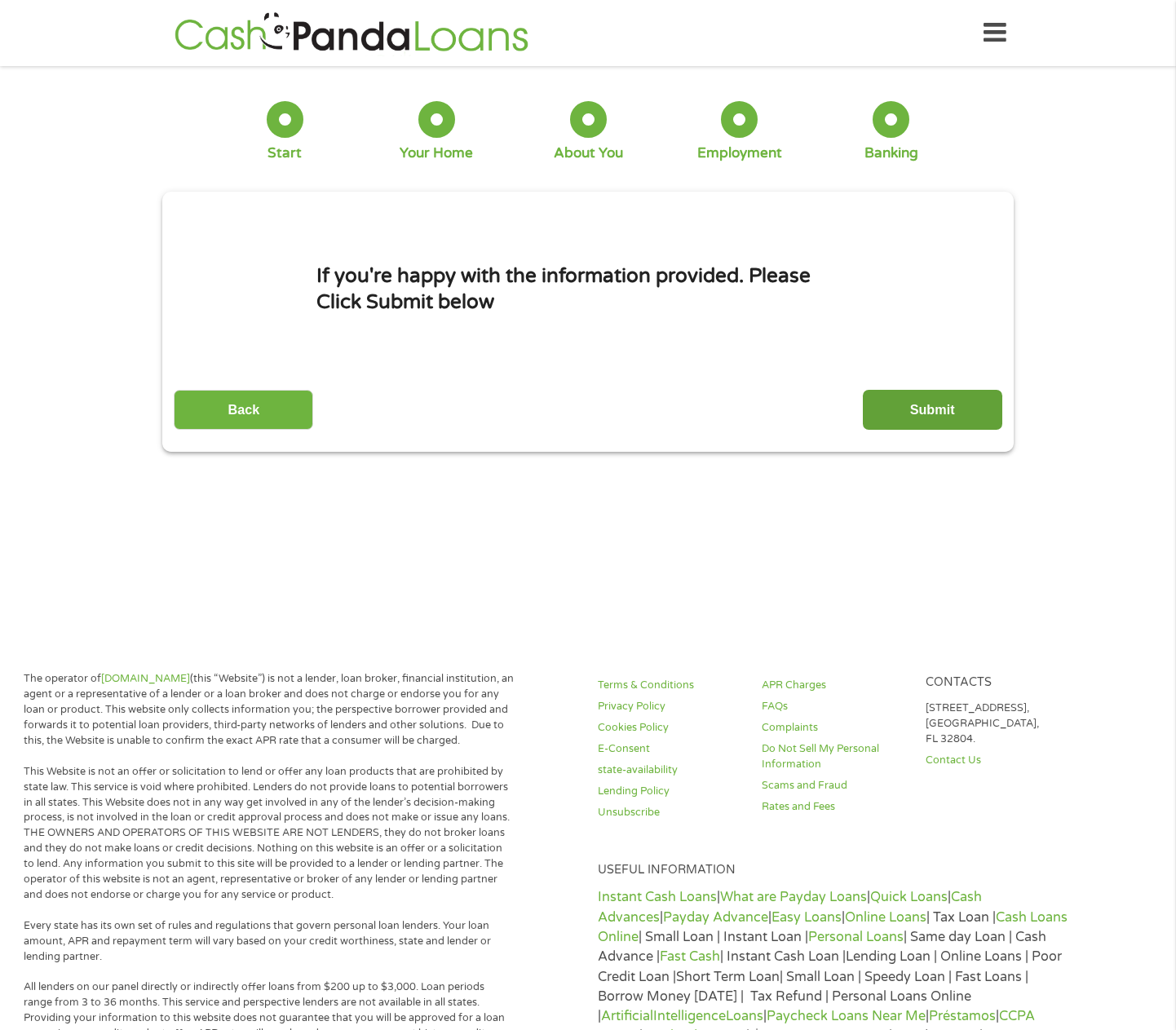
click at [927, 417] on input "Submit" at bounding box center [933, 409] width 140 height 40
